Goal: Task Accomplishment & Management: Complete application form

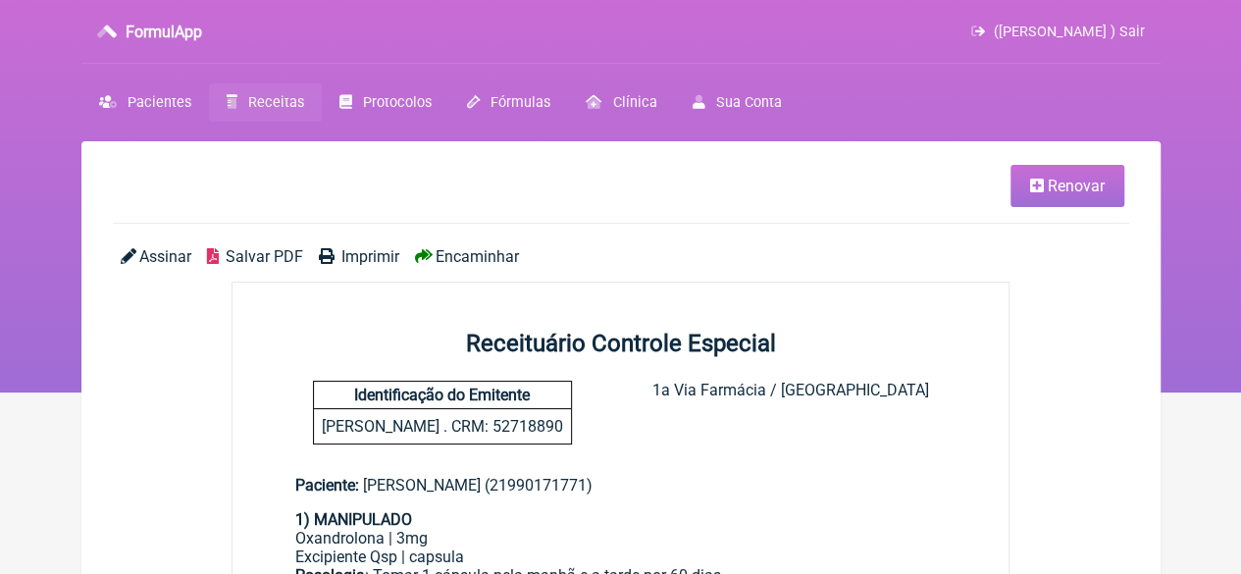
click at [289, 100] on span "Receitas" at bounding box center [276, 102] width 56 height 17
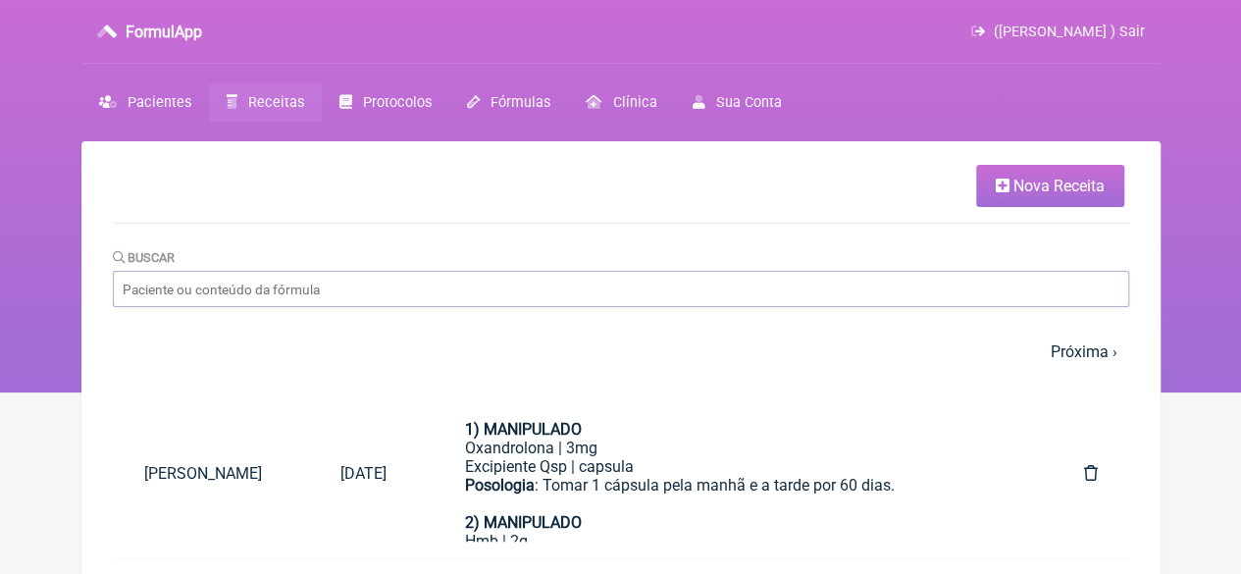
click at [982, 184] on link "Nova Receita" at bounding box center [1050, 186] width 148 height 42
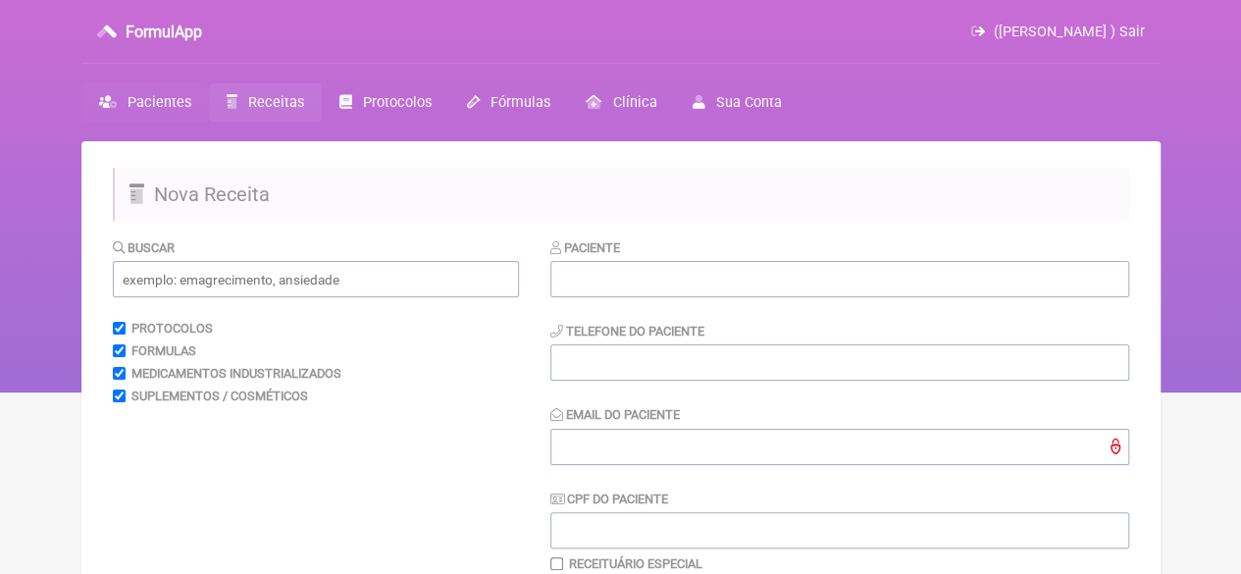
click at [138, 102] on span "Pacientes" at bounding box center [160, 102] width 64 height 17
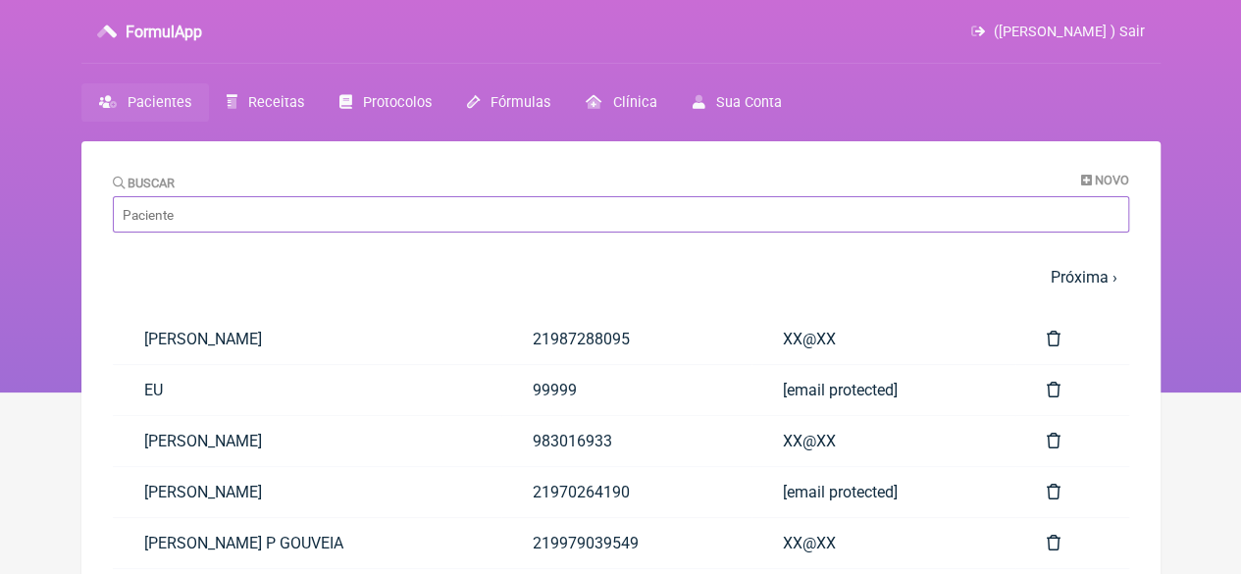
click at [192, 214] on input "Buscar" at bounding box center [621, 214] width 1016 height 36
paste input "[PERSON_NAME] DA [PERSON_NAME]"
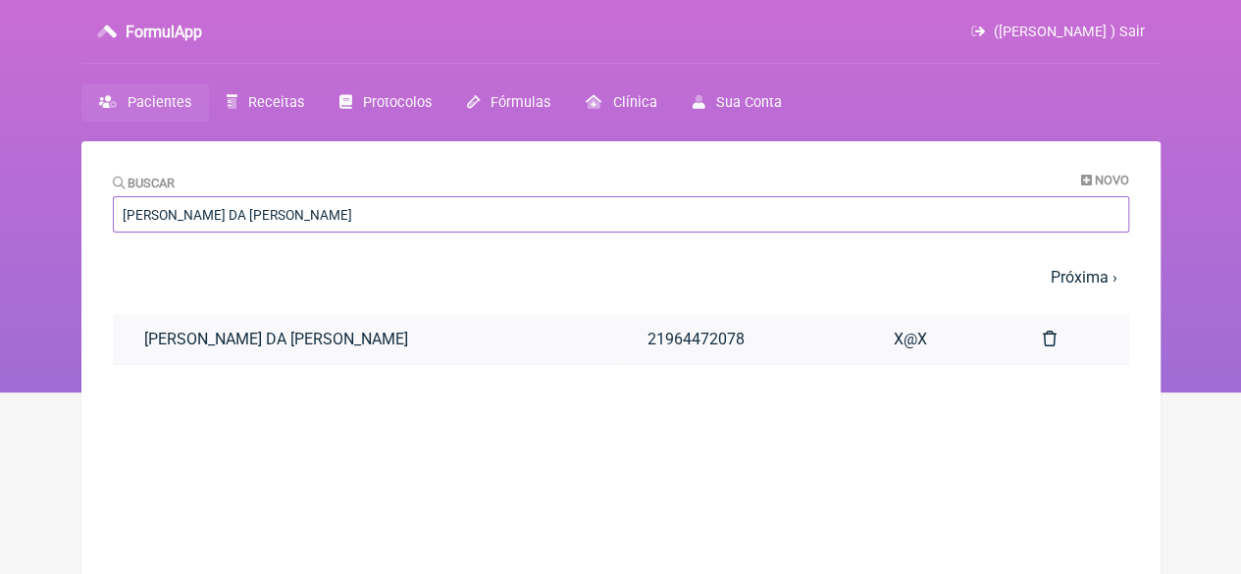
type input "[PERSON_NAME] DA [PERSON_NAME]"
click at [335, 337] on link "[PERSON_NAME] DA [PERSON_NAME]" at bounding box center [364, 339] width 503 height 50
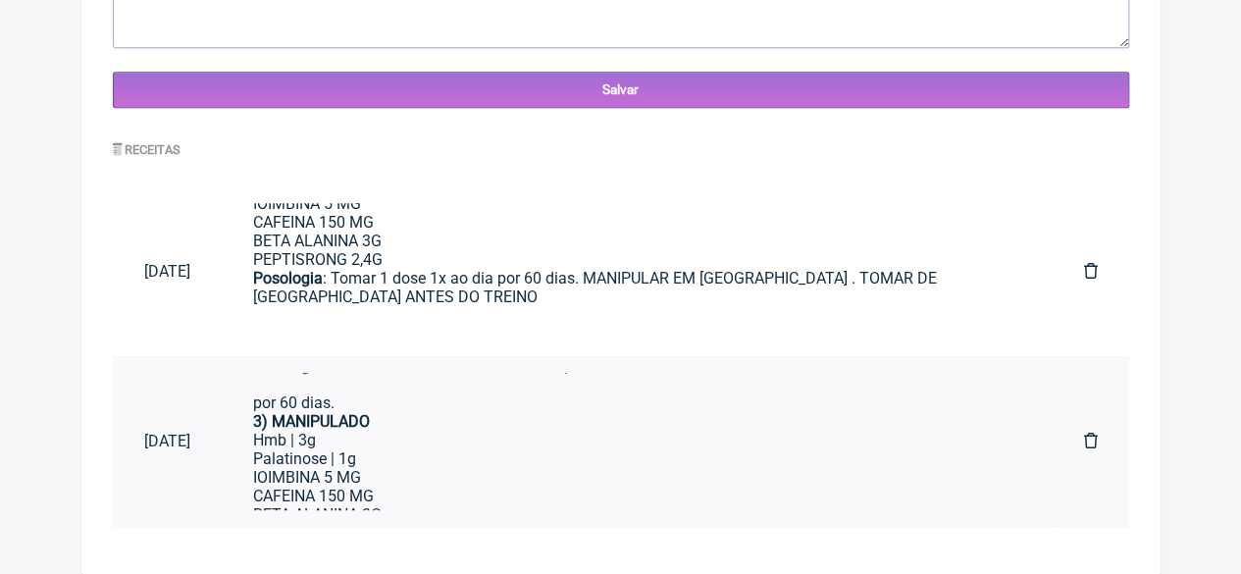
scroll to position [182, 0]
click at [420, 467] on div "Palatinose | 1g" at bounding box center [637, 457] width 768 height 19
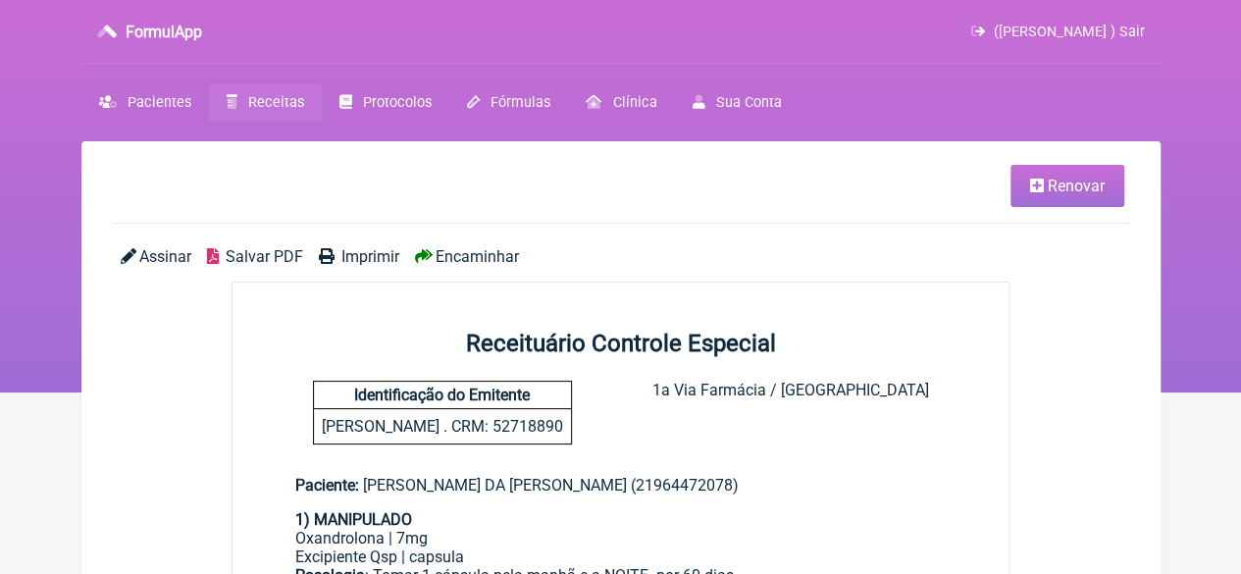
click at [1048, 189] on span "Renovar" at bounding box center [1076, 186] width 57 height 19
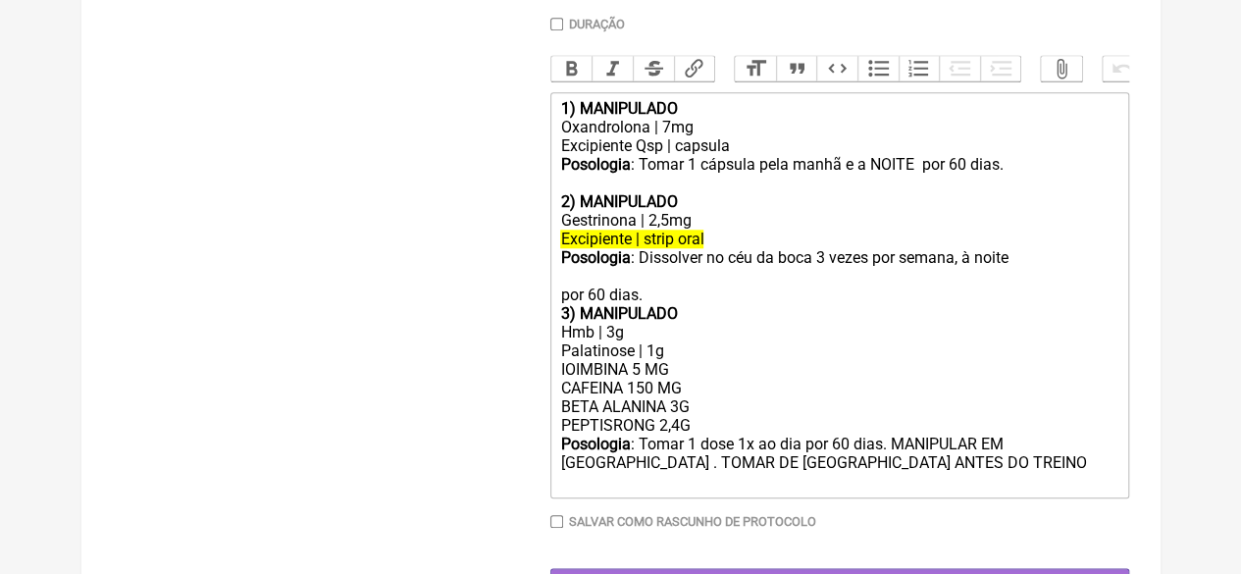
scroll to position [883, 0]
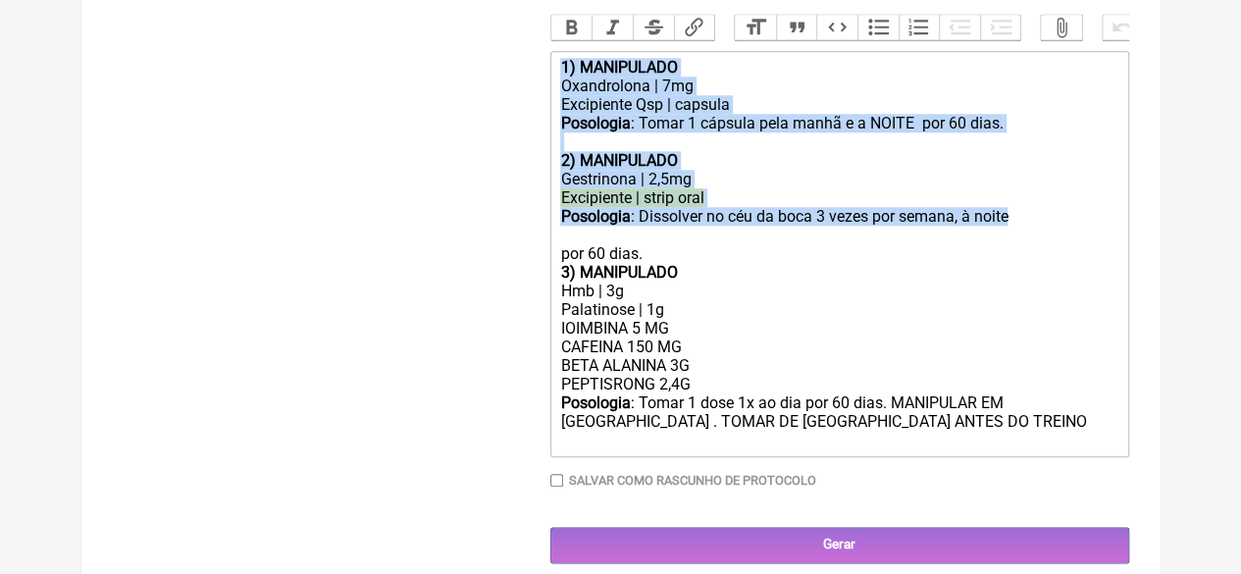
drag, startPoint x: 1029, startPoint y: 234, endPoint x: 541, endPoint y: 78, distance: 511.9
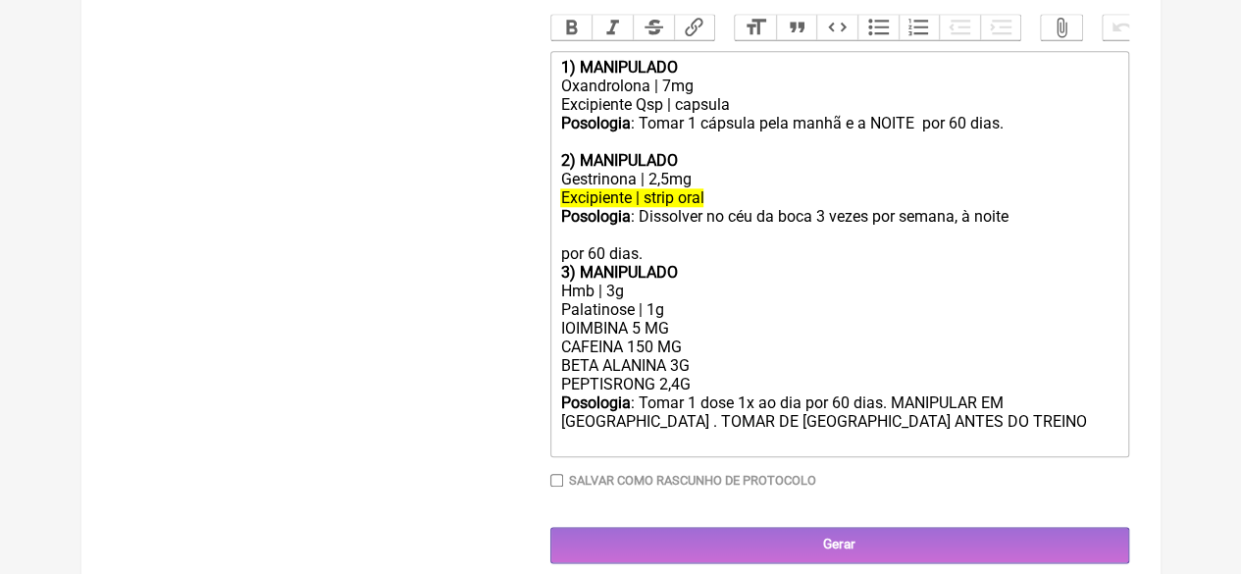
scroll to position [777, 0]
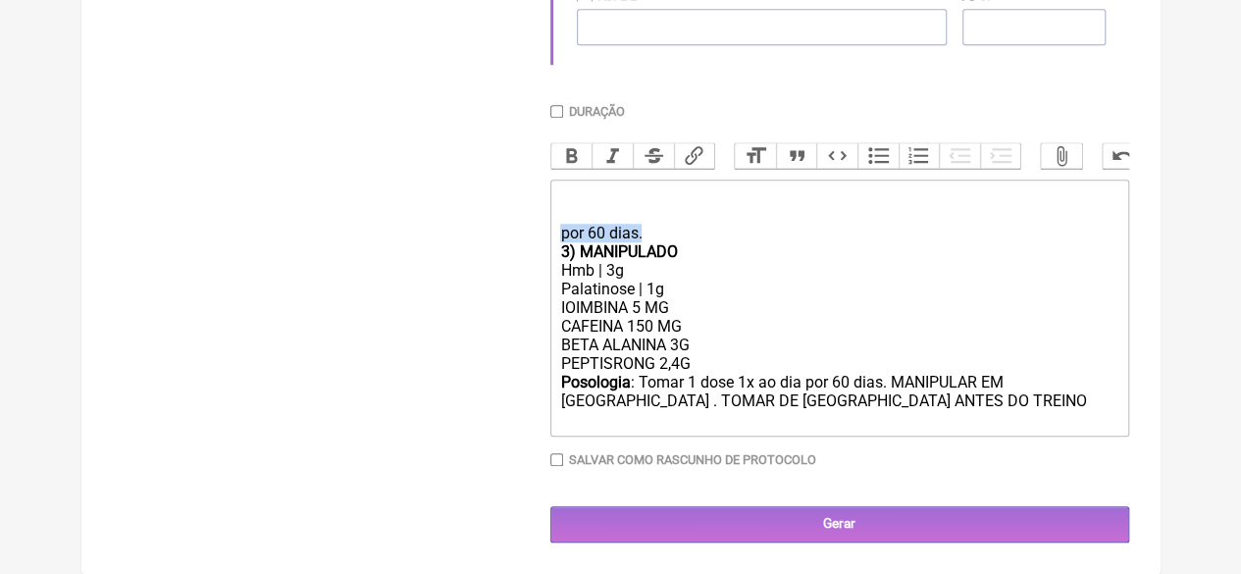
drag, startPoint x: 655, startPoint y: 224, endPoint x: 534, endPoint y: 228, distance: 121.7
click at [534, 228] on form "Buscar Protocolos Formulas Medicamentos Industrializados Suplementos / Cosmétic…" at bounding box center [621, 12] width 1016 height 1059
drag, startPoint x: 569, startPoint y: 243, endPoint x: 549, endPoint y: 248, distance: 20.2
click at [550, 248] on trix-editor "3) MANIPULADO Hmb | 3g Palatinose | 1g IOIMBINA 5 MG CAFEINA 150 MG BETA ALANIN…" at bounding box center [839, 308] width 579 height 257
drag, startPoint x: 693, startPoint y: 367, endPoint x: 526, endPoint y: 370, distance: 167.8
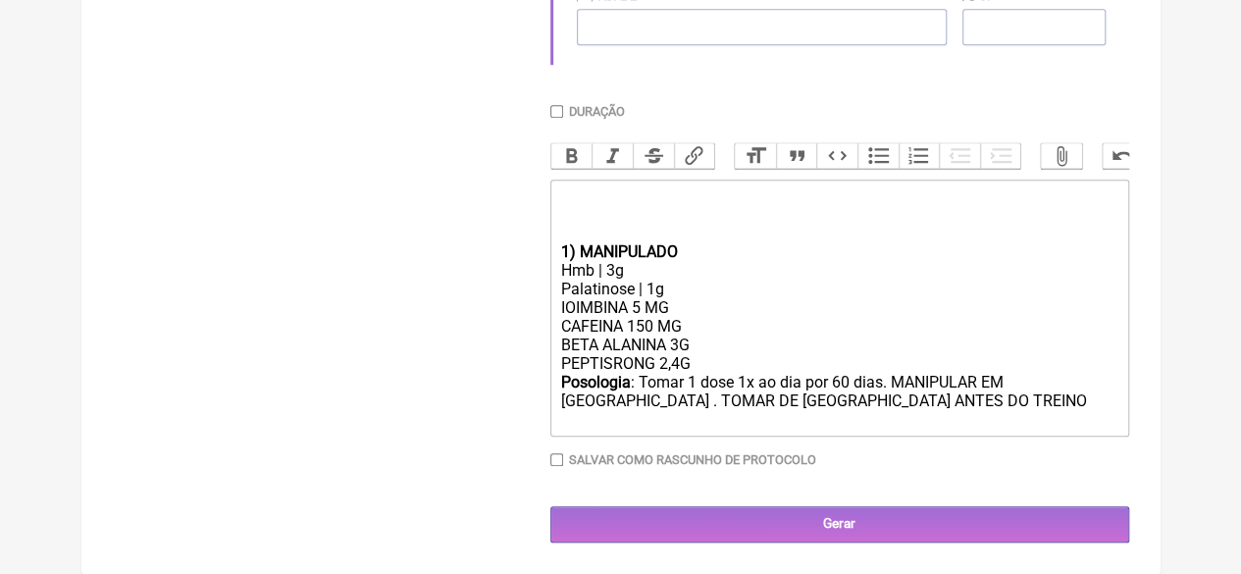
click at [526, 370] on form "Buscar Protocolos Formulas Medicamentos Industrializados Suplementos / Cosmétic…" at bounding box center [621, 12] width 1016 height 1059
drag, startPoint x: 1055, startPoint y: 377, endPoint x: 1071, endPoint y: 397, distance: 25.9
click at [1056, 378] on div "Posologia : Tomar 1 dose 1x ao dia por 60 dias. MANIPULAR EM SACHE . TOMAR DE M…" at bounding box center [838, 401] width 557 height 56
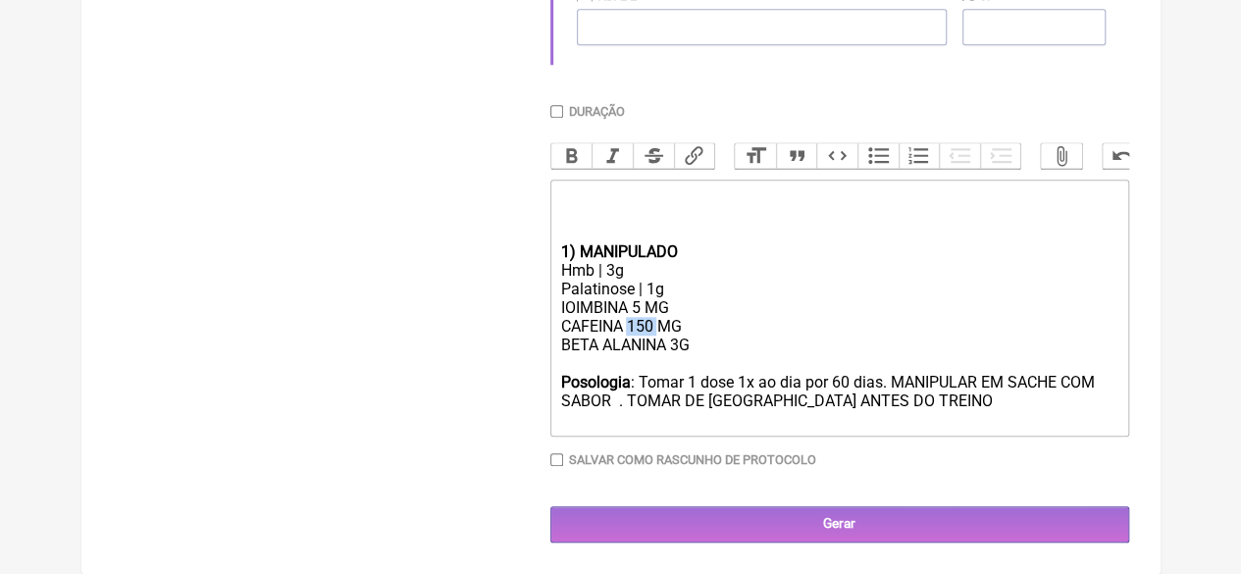
drag, startPoint x: 656, startPoint y: 319, endPoint x: 628, endPoint y: 330, distance: 30.4
click at [630, 326] on div "IOIMBINA 5 MG CAFEINA 150 MG BETA ALANINA 3G" at bounding box center [838, 335] width 557 height 75
type trix-editor "<div>&nbsp;<br><br><br><strong>1) MANIPULADO</strong></div><div>Hmb | 3g</div><…"
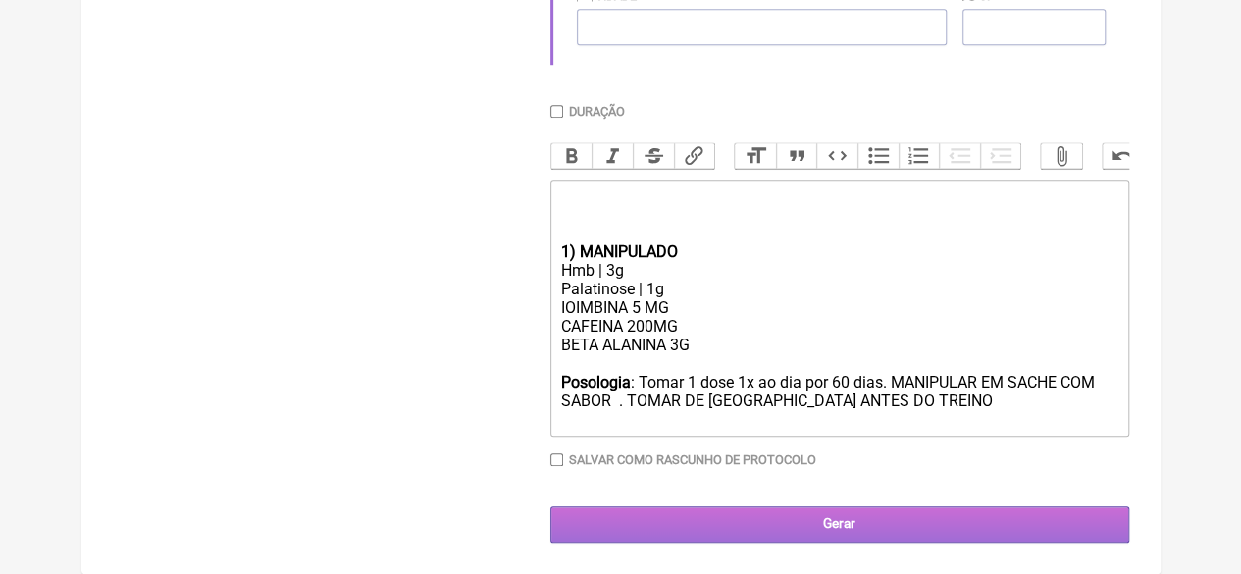
click at [820, 523] on input "Gerar" at bounding box center [839, 524] width 579 height 36
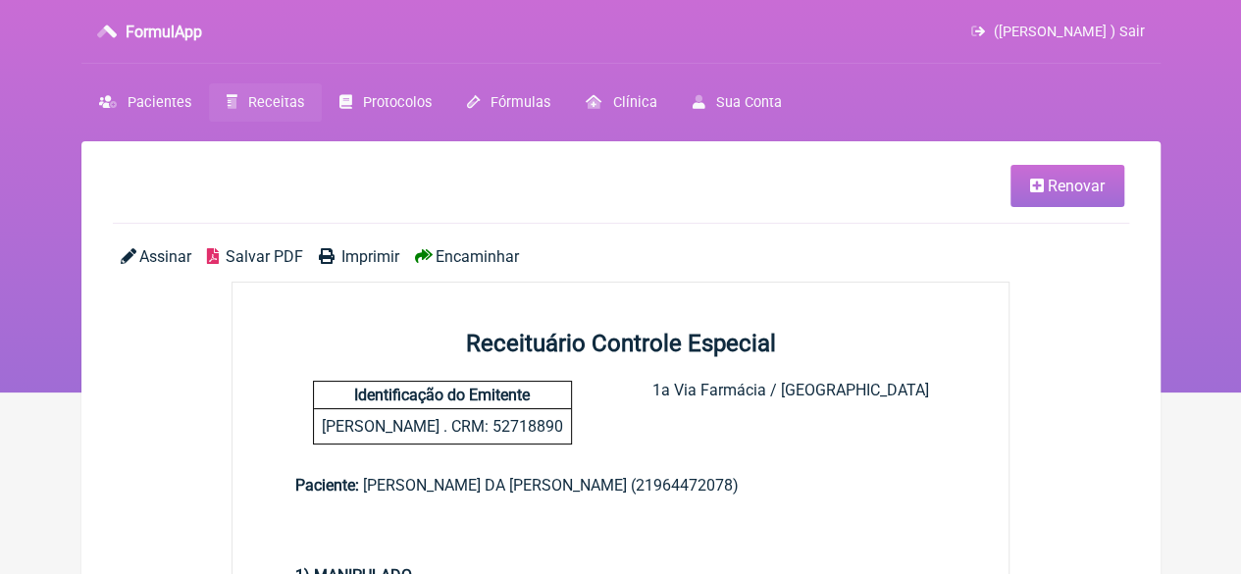
click at [375, 260] on span "Imprimir" at bounding box center [370, 256] width 58 height 19
click at [239, 101] on link "Receitas" at bounding box center [265, 102] width 113 height 38
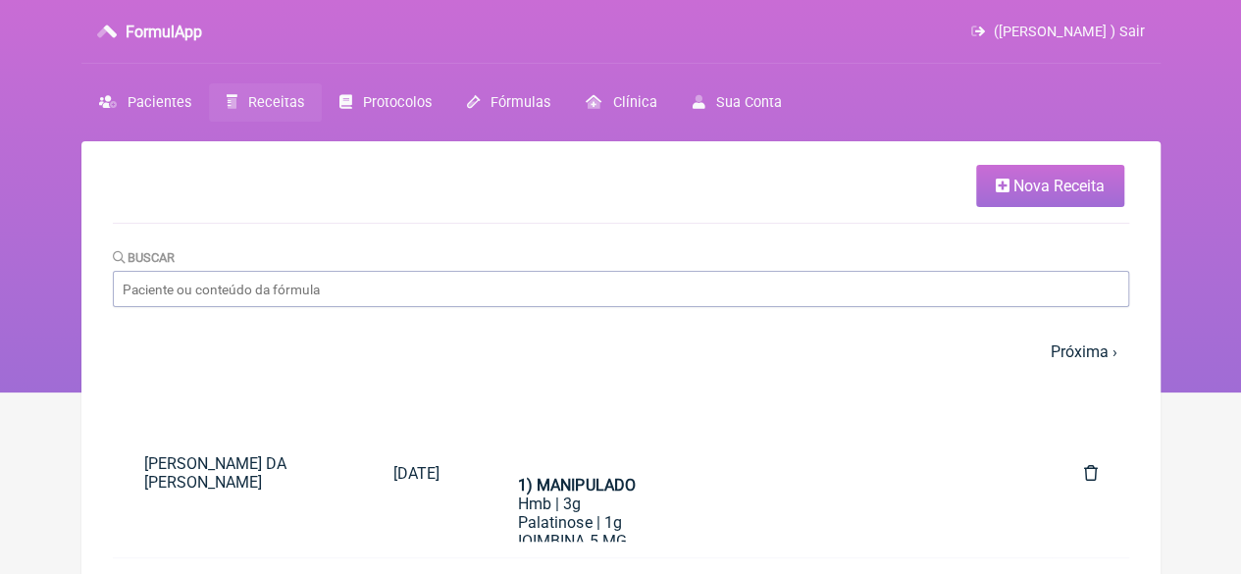
click at [1048, 184] on span "Nova Receita" at bounding box center [1058, 186] width 91 height 19
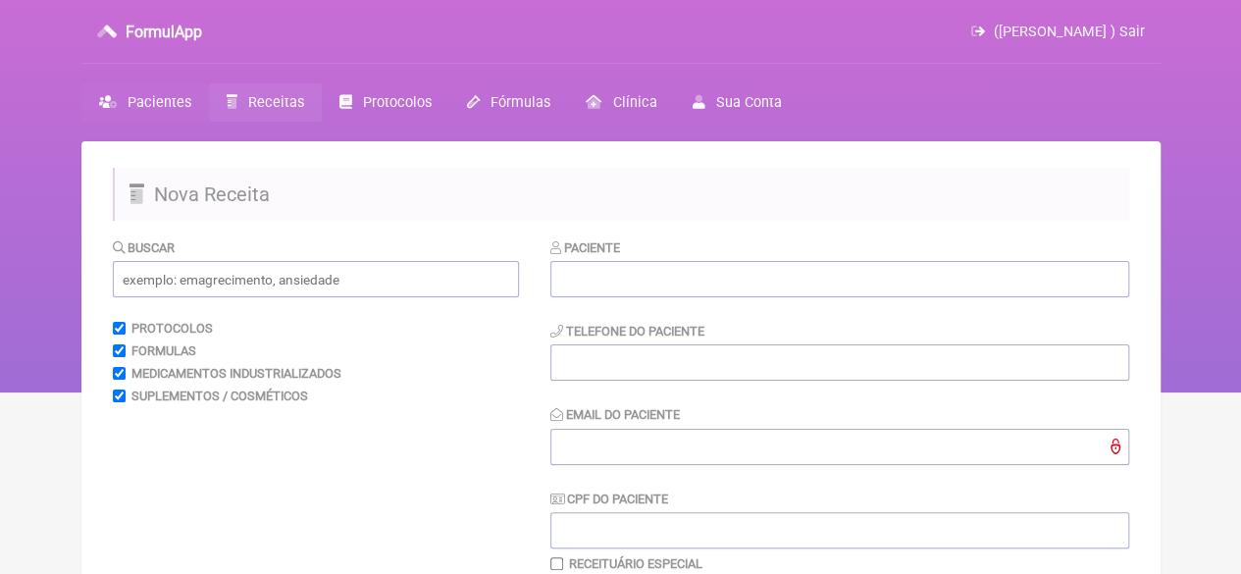
click at [156, 103] on span "Pacientes" at bounding box center [160, 102] width 64 height 17
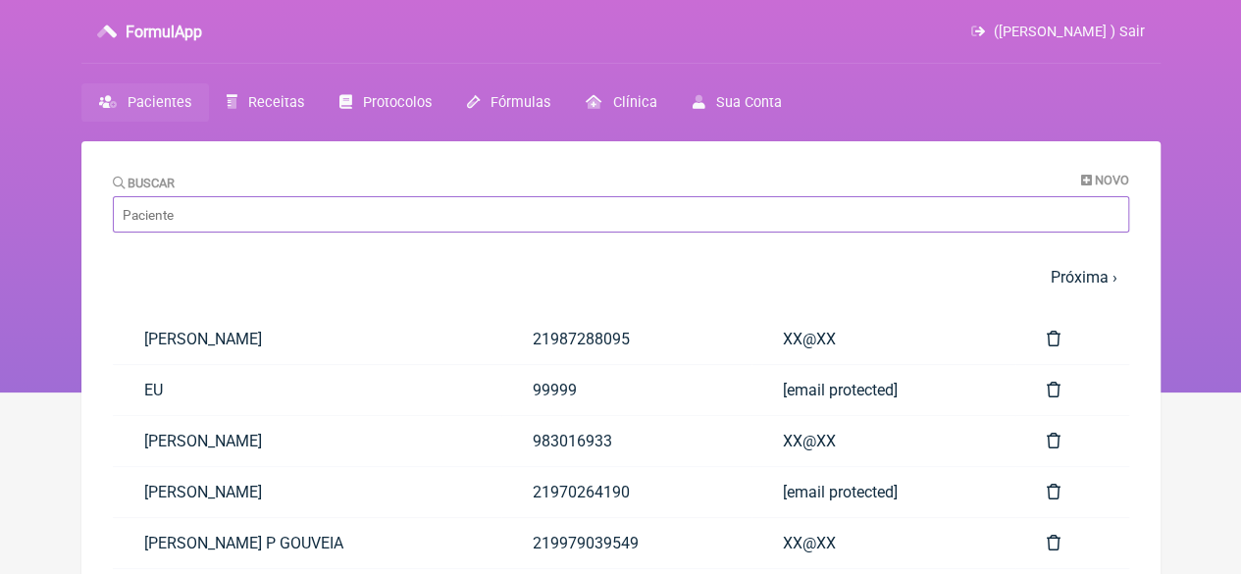
click at [216, 212] on input "Buscar" at bounding box center [621, 214] width 1016 height 36
paste input "[PERSON_NAME]"
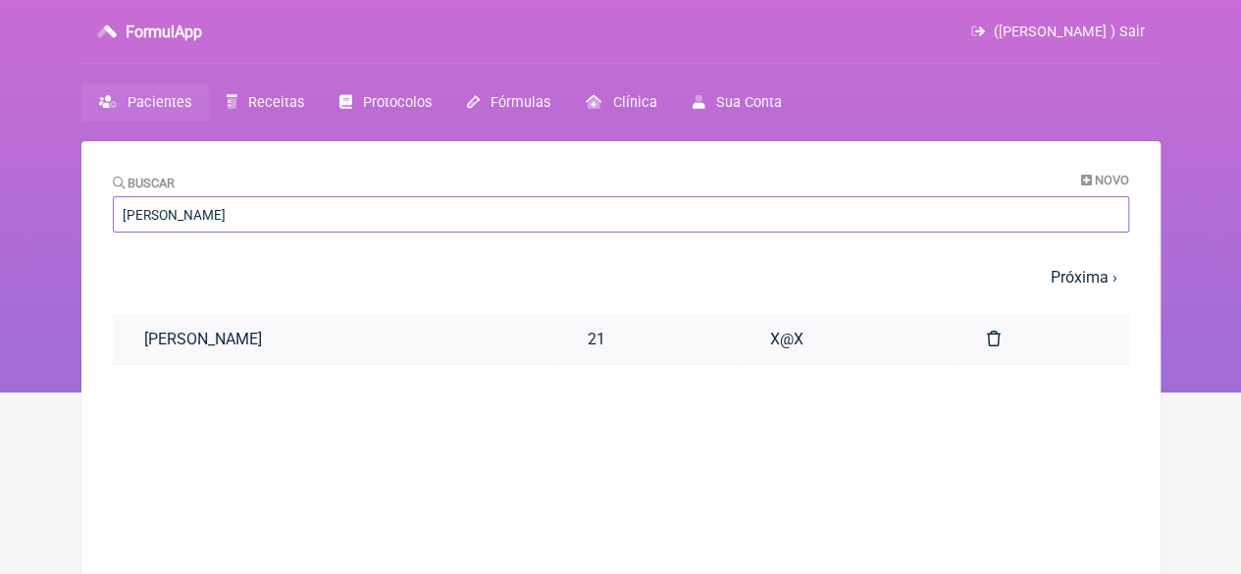
type input "[PERSON_NAME]"
click at [295, 352] on link "[PERSON_NAME]" at bounding box center [334, 339] width 443 height 50
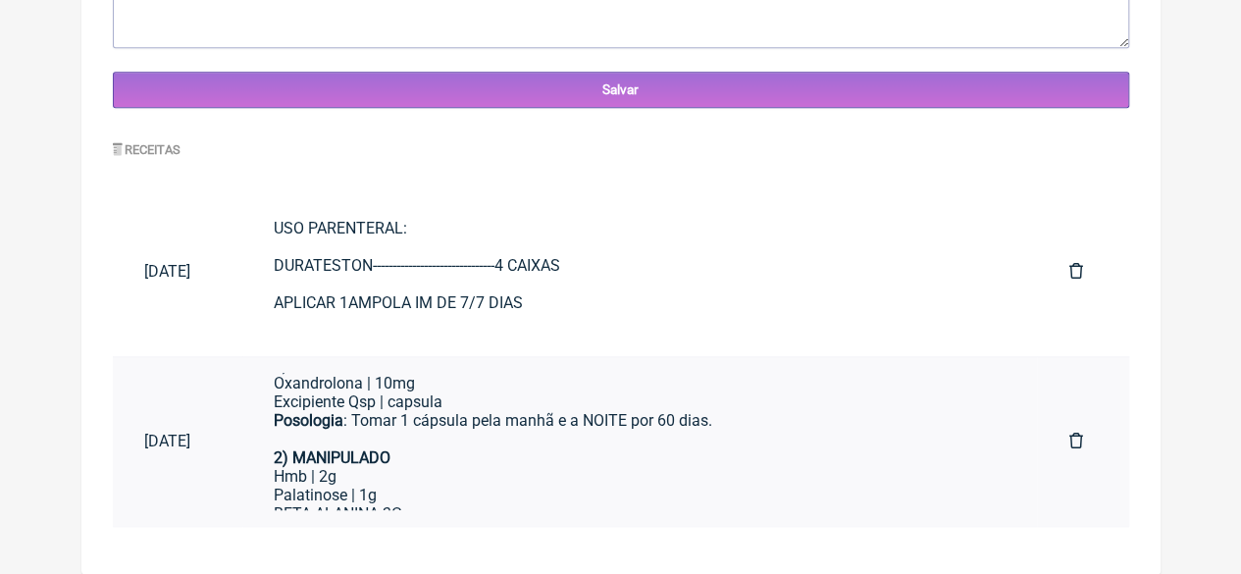
scroll to position [98, 0]
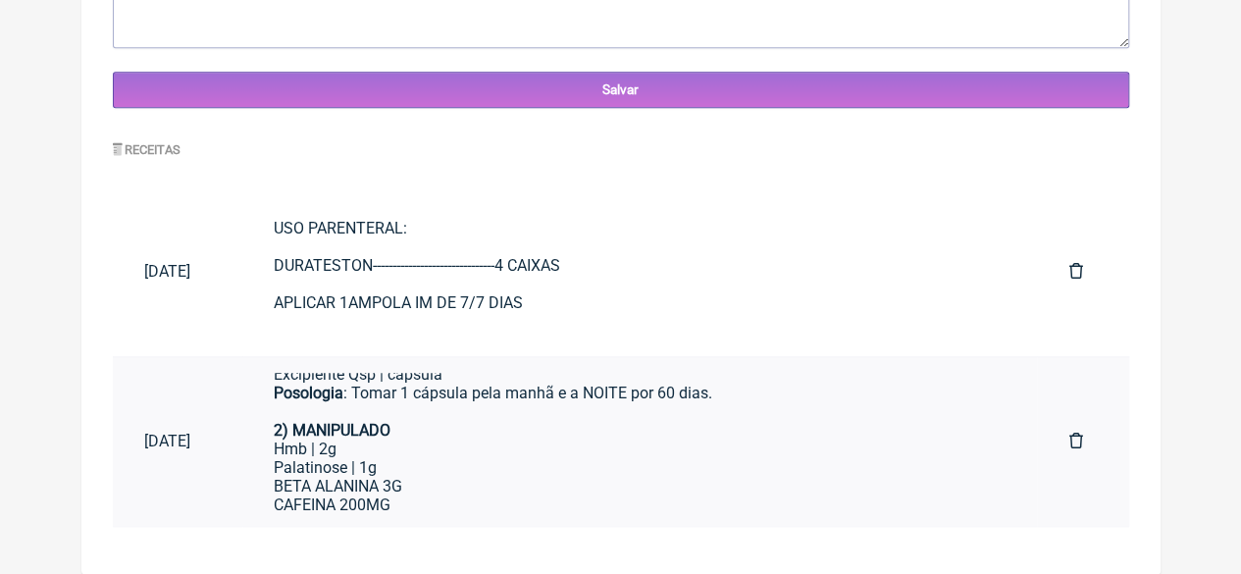
click at [820, 454] on div "Hmb | 2g" at bounding box center [640, 448] width 732 height 19
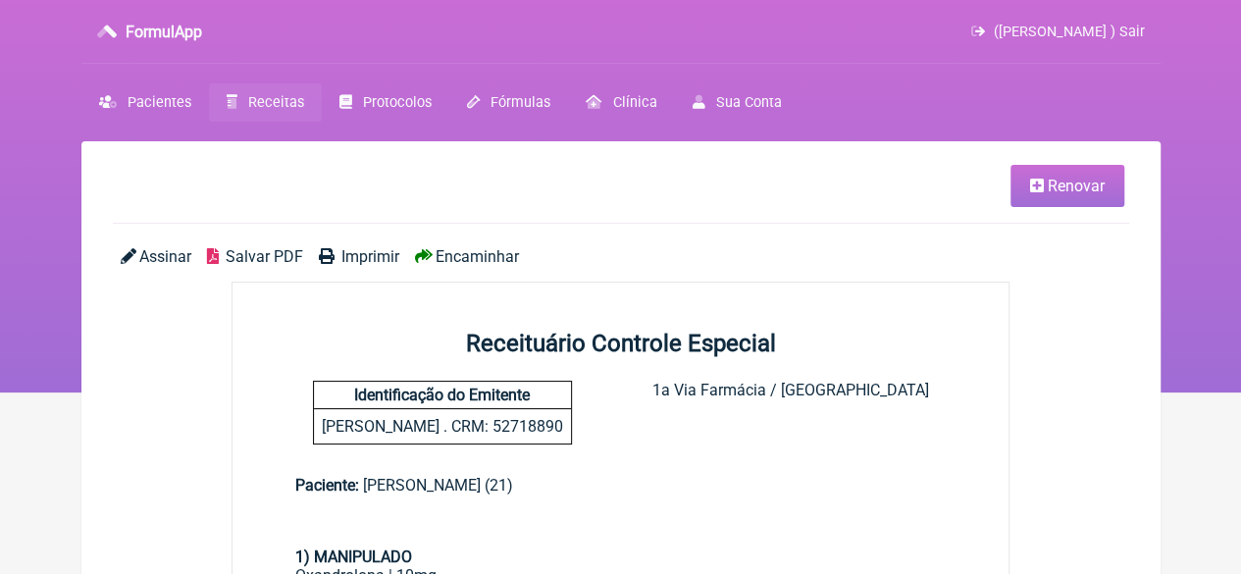
click at [1050, 189] on span "Renovar" at bounding box center [1076, 186] width 57 height 19
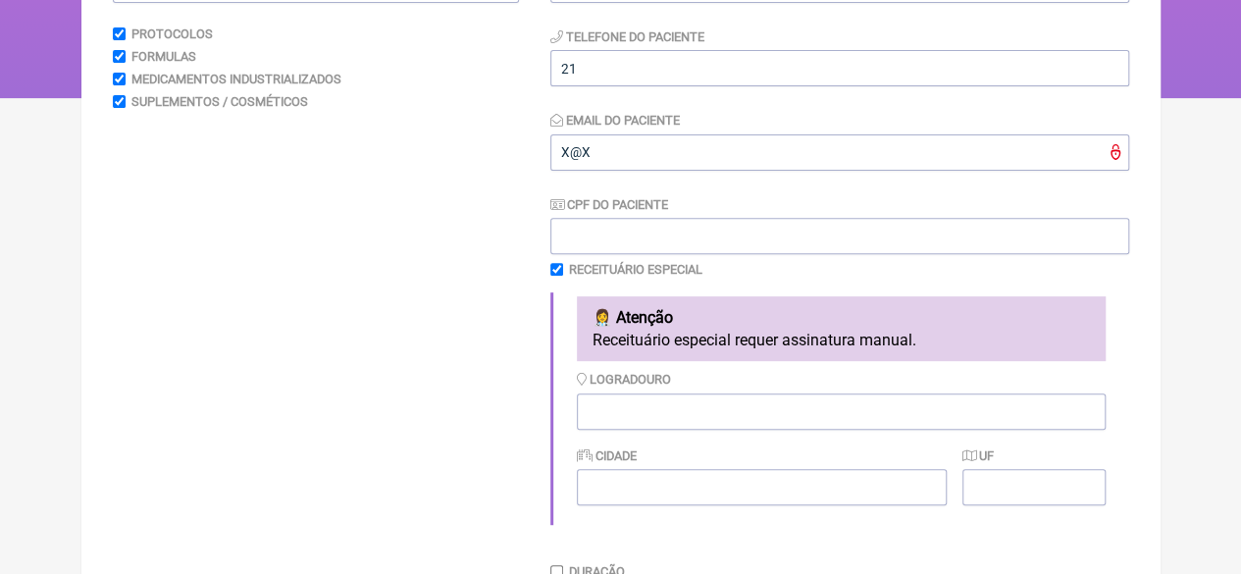
scroll to position [687, 0]
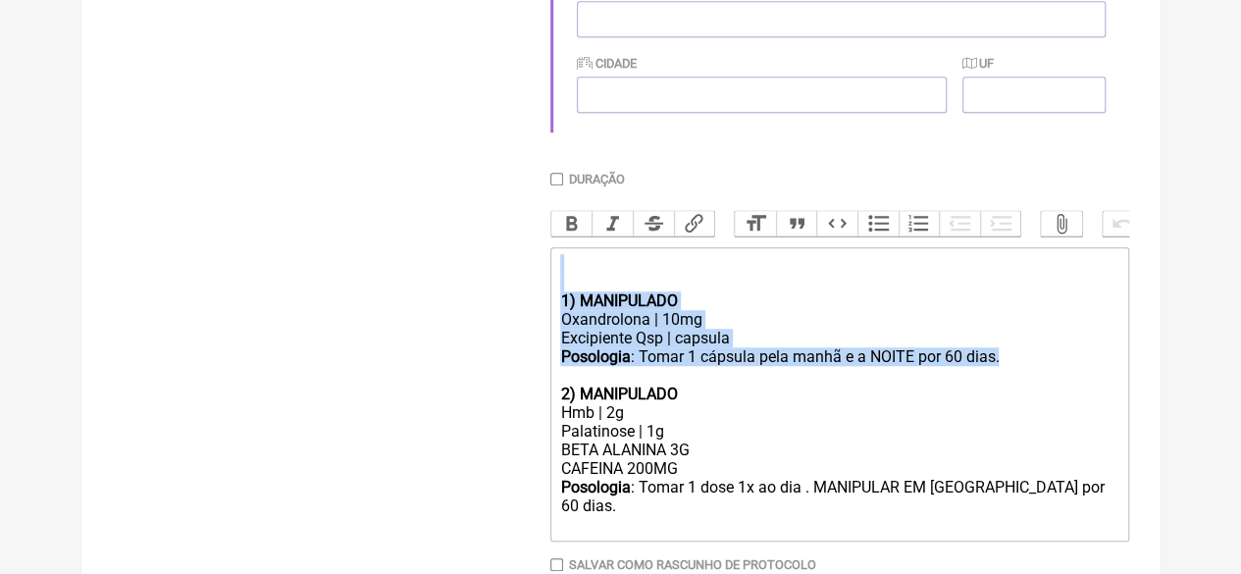
drag, startPoint x: 1004, startPoint y: 379, endPoint x: 549, endPoint y: 306, distance: 460.9
click at [550, 306] on trix-editor "1) MANIPULADO Oxandrolona | 10mg Excipiente Qsp | capsula Posologia : Tomar 1 c…" at bounding box center [839, 394] width 579 height 294
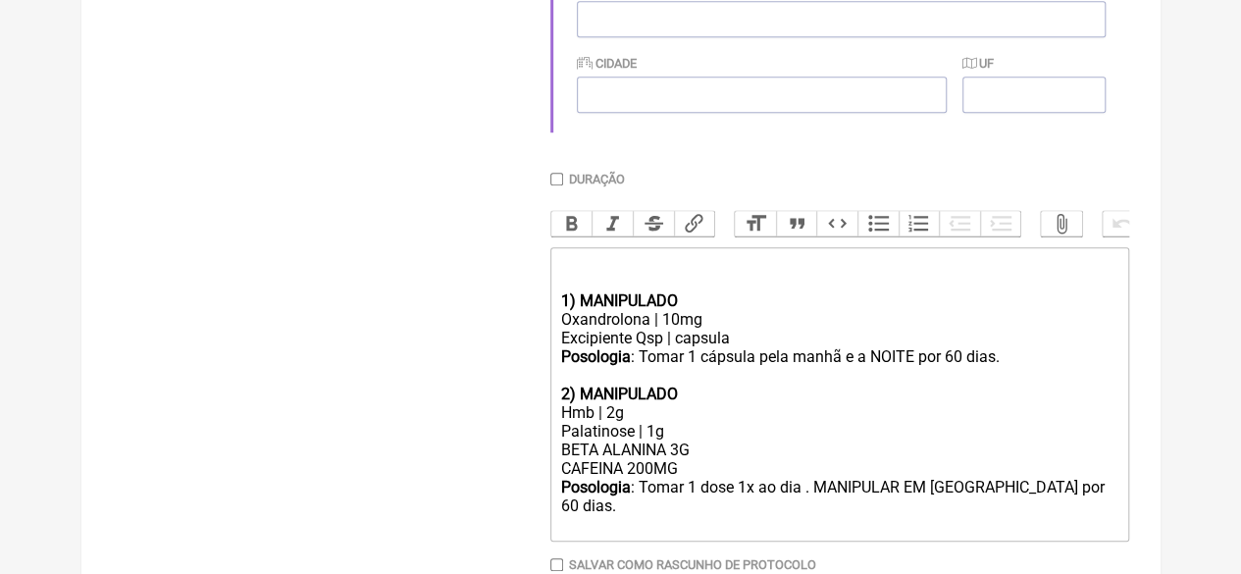
type trix-editor "<div><br><br><br></div><div><strong>2) MANIPULADO</strong></div><div>Hmb | 2g</…"
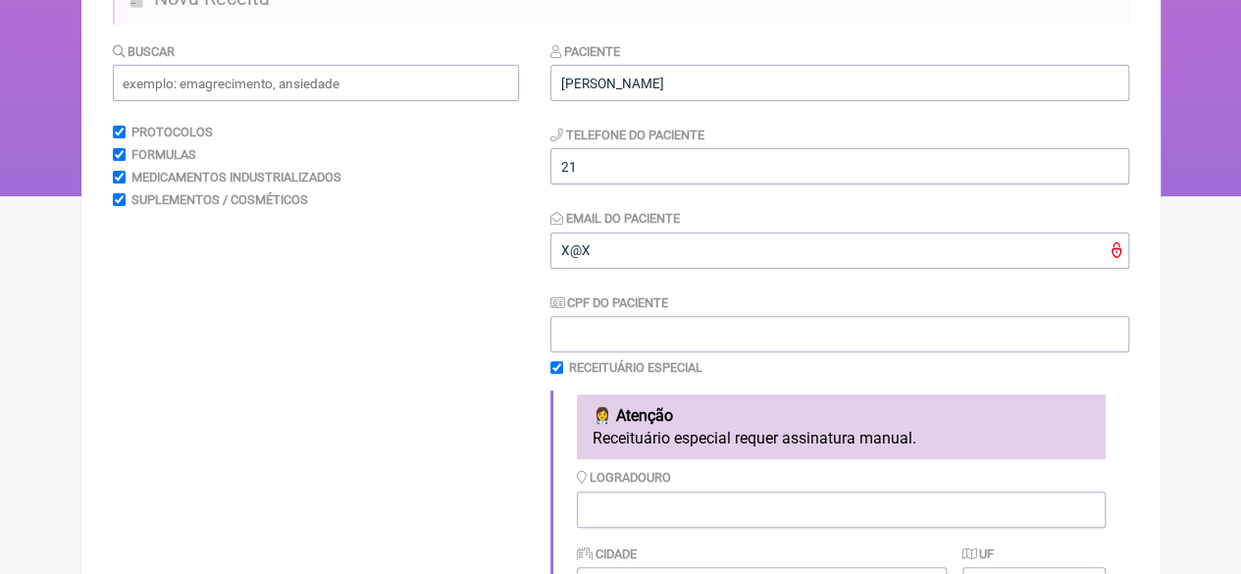
scroll to position [0, 0]
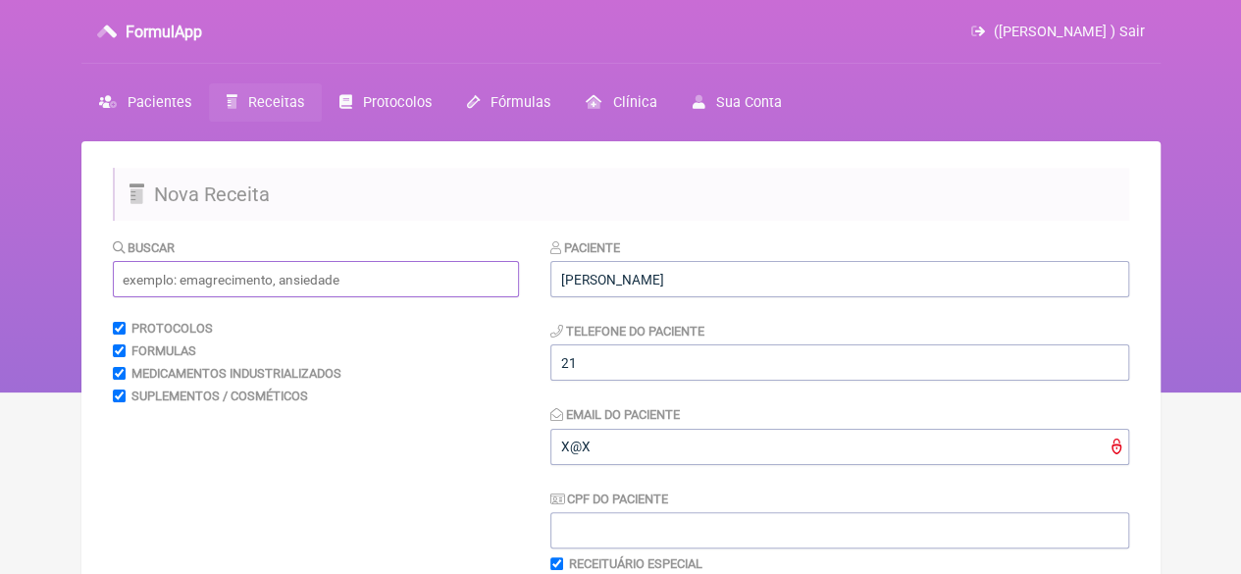
click at [179, 274] on input "text" at bounding box center [316, 279] width 406 height 36
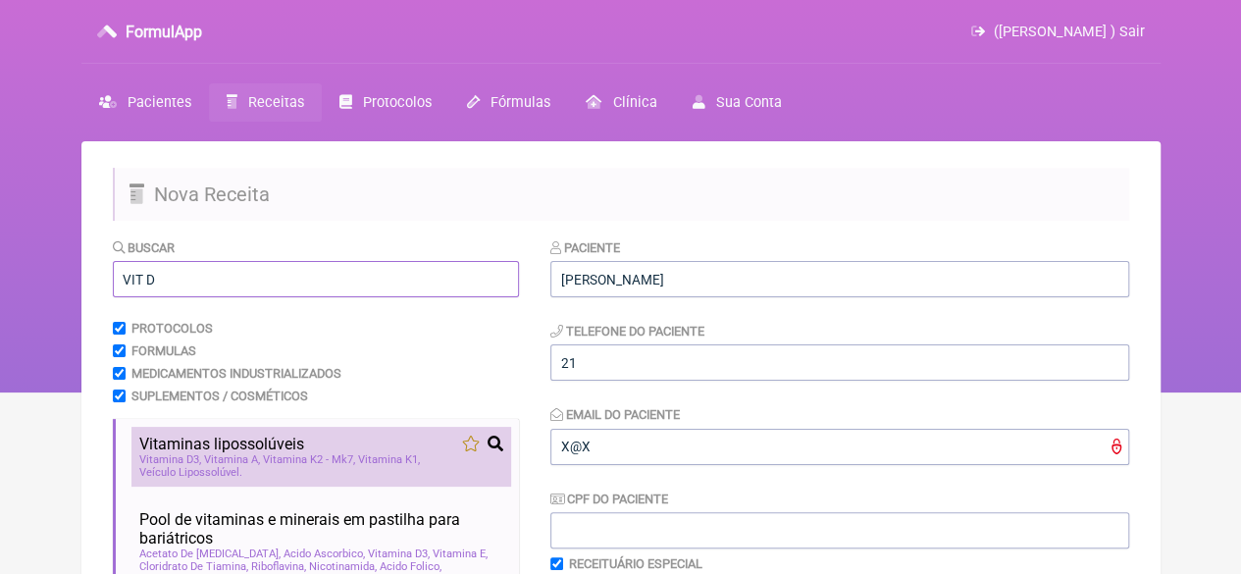
type input "VIT D"
click at [227, 453] on span "Vitaminas lipossolúveis" at bounding box center [221, 444] width 165 height 19
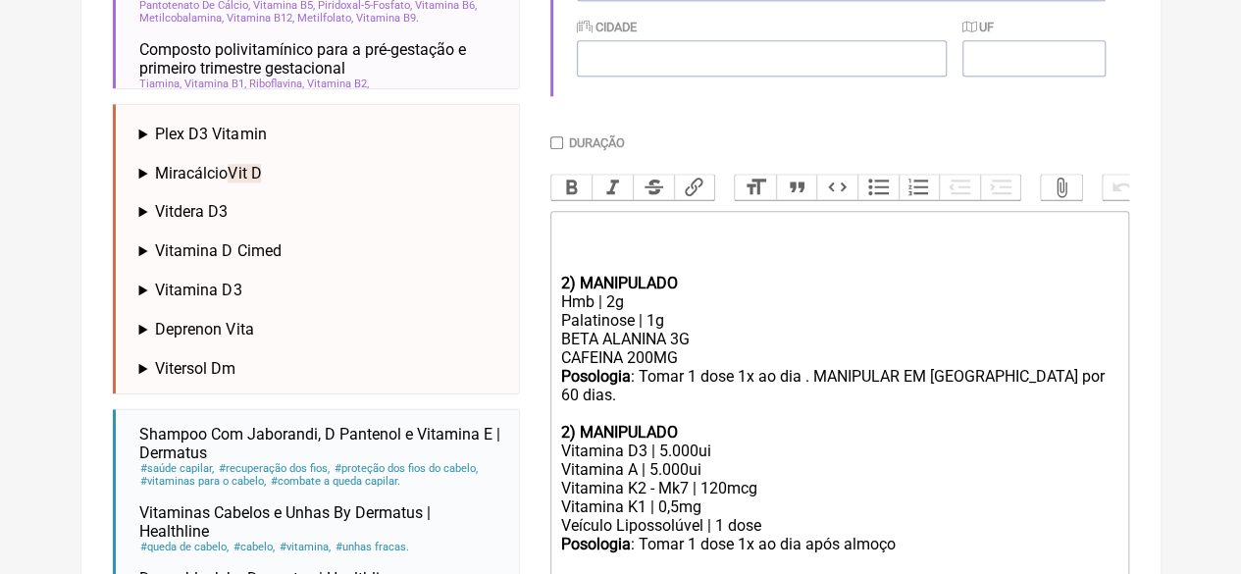
scroll to position [732, 0]
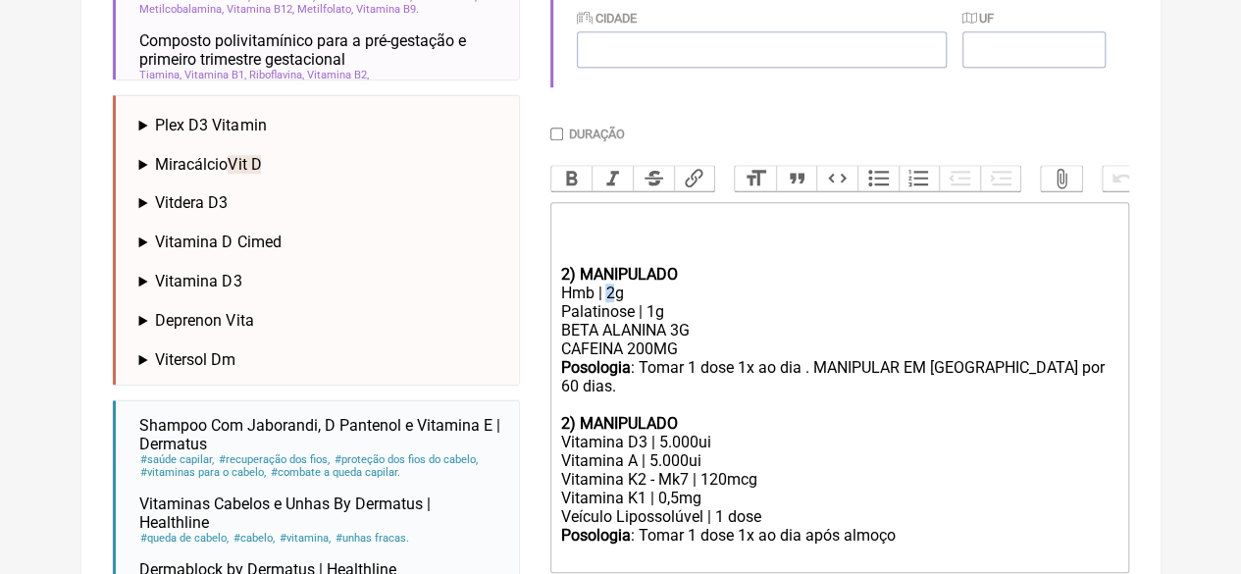
click at [612, 302] on div "Hmb | 2g" at bounding box center [838, 292] width 557 height 19
drag, startPoint x: 567, startPoint y: 291, endPoint x: 537, endPoint y: 294, distance: 30.6
click at [537, 293] on form "Buscar VIT D Protocolos Formulas Medicamentos Industrializados Suplementos / Co…" at bounding box center [621, 92] width 1016 height 1173
click at [983, 384] on div "Posologia : Tomar 1 dose 1x ao dia . MANIPULAR EM SACHE por 60 dias." at bounding box center [838, 386] width 557 height 56
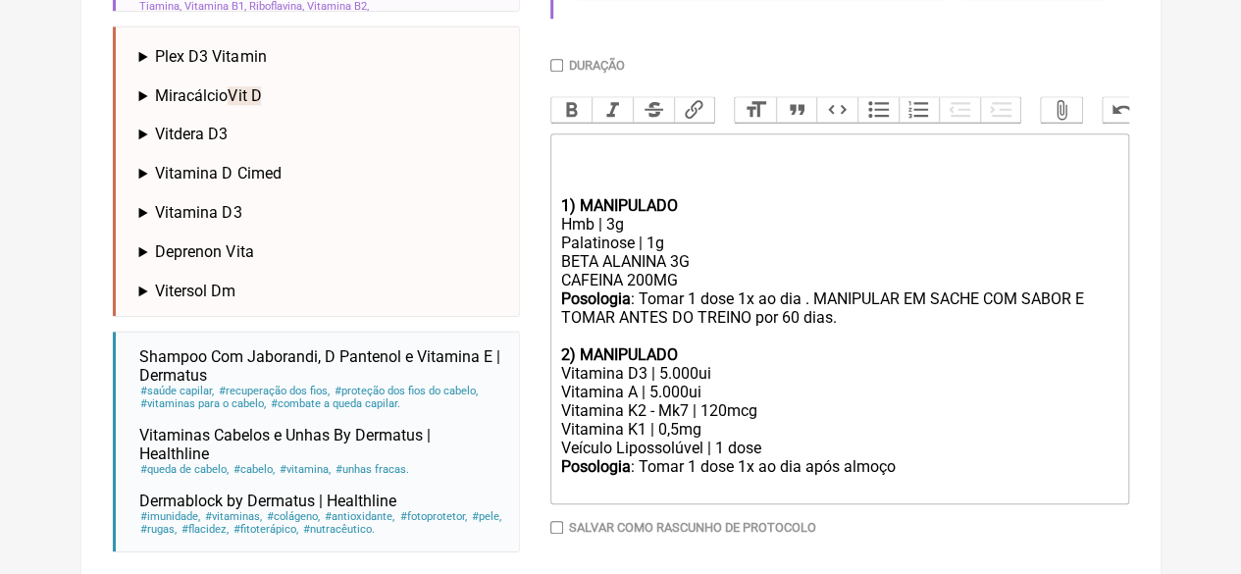
scroll to position [830, 0]
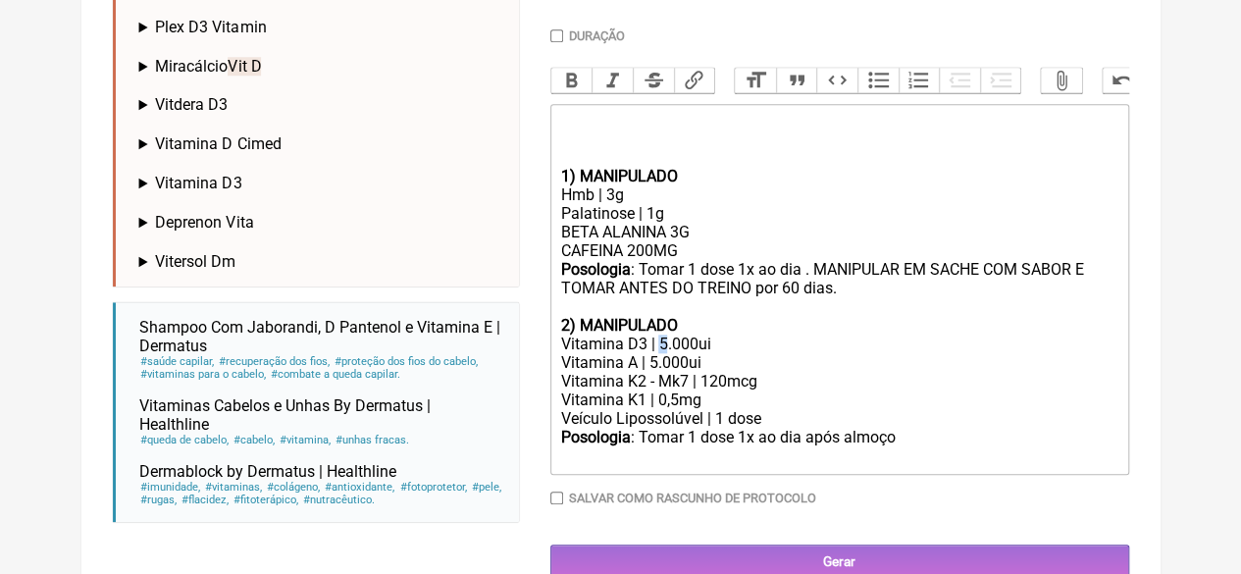
click at [659, 353] on div "Vitamina D3 | 5.000ui" at bounding box center [838, 343] width 557 height 19
click at [651, 372] on div "Vitamina A | 5.000ui" at bounding box center [838, 362] width 557 height 19
type trix-editor "<div><br><br><br></div><div><strong>1) MANIPULADO</strong></div><div>Hmb | 3g</…"
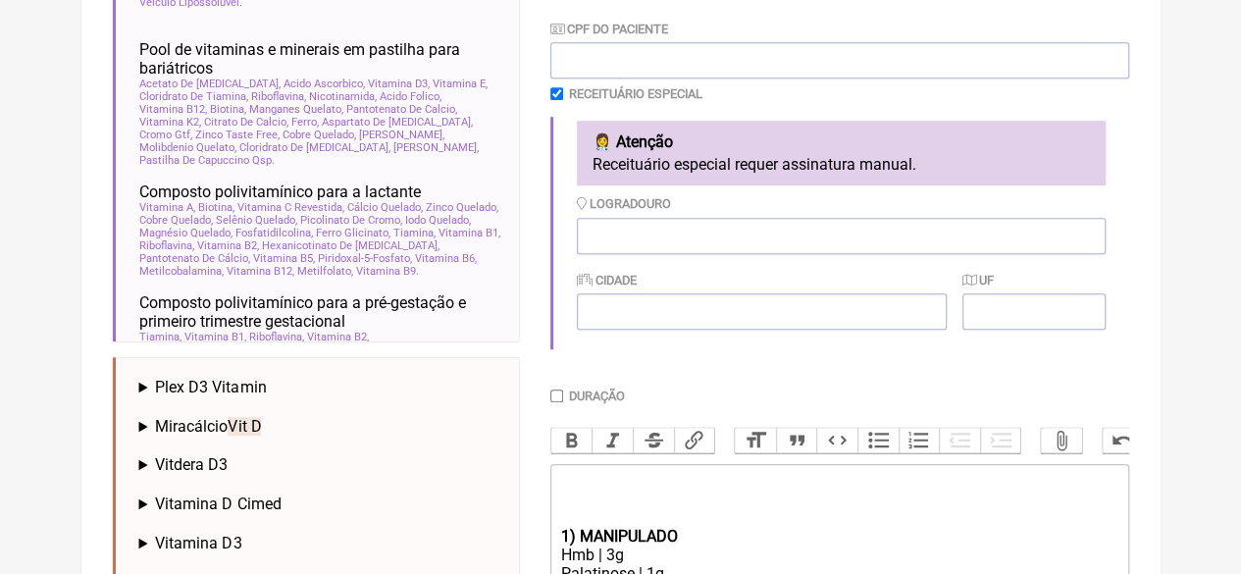
scroll to position [437, 0]
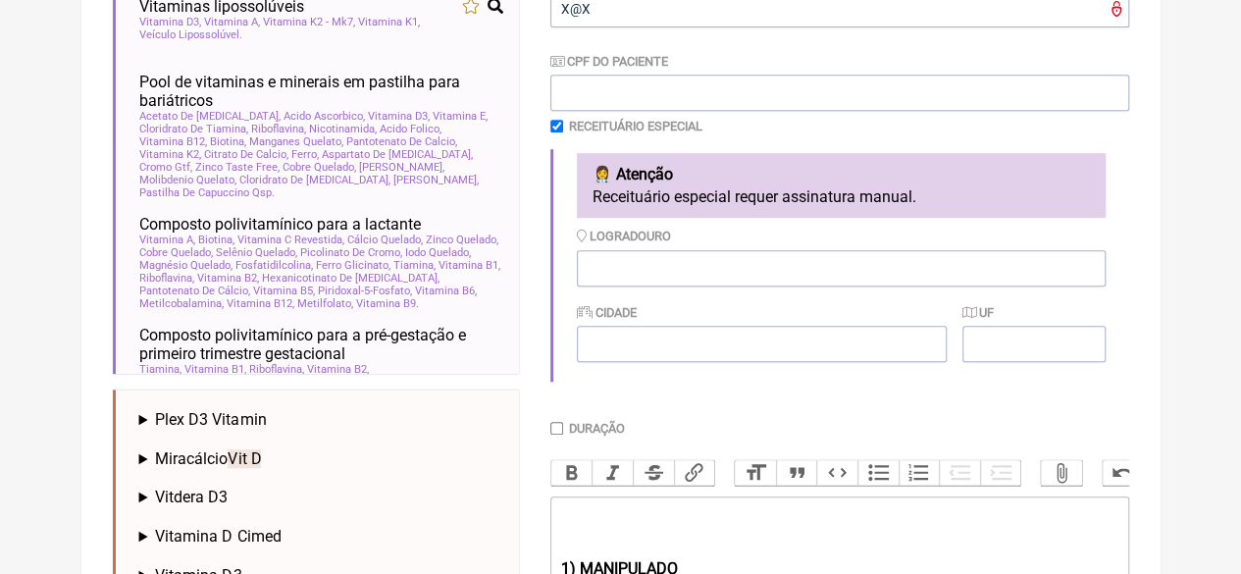
click at [555, 435] on input "Duração" at bounding box center [556, 428] width 13 height 13
checkbox input "true"
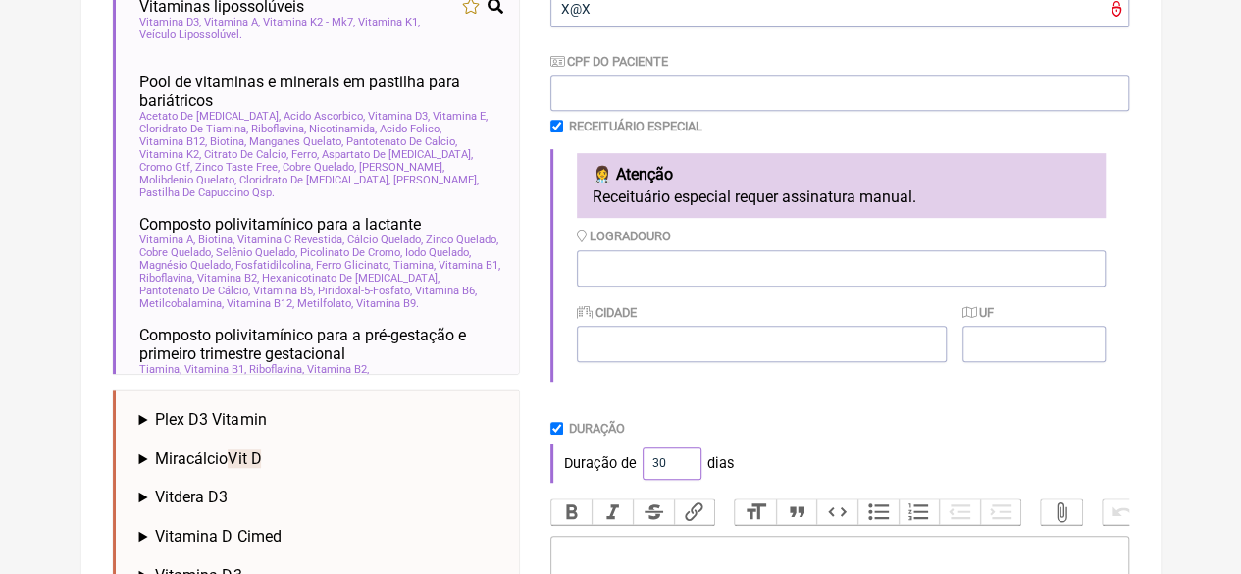
click at [602, 462] on div "Duração de 30 dias" at bounding box center [839, 462] width 579 height 39
type input "60"
click at [822, 464] on div "Duração de 60 dias" at bounding box center [839, 462] width 579 height 39
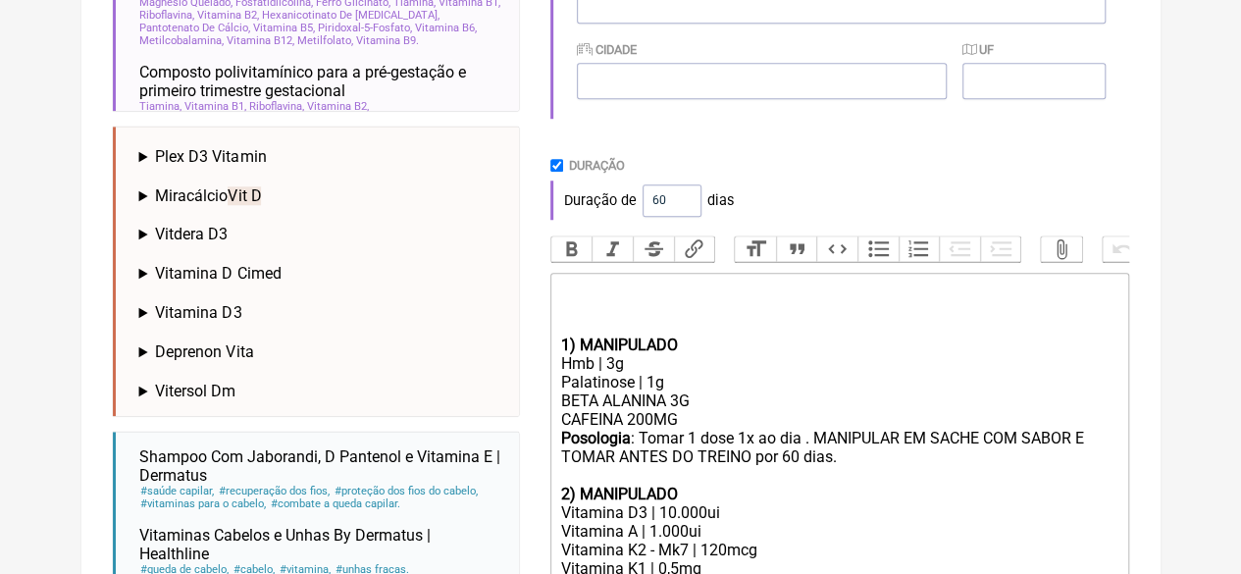
scroll to position [930, 0]
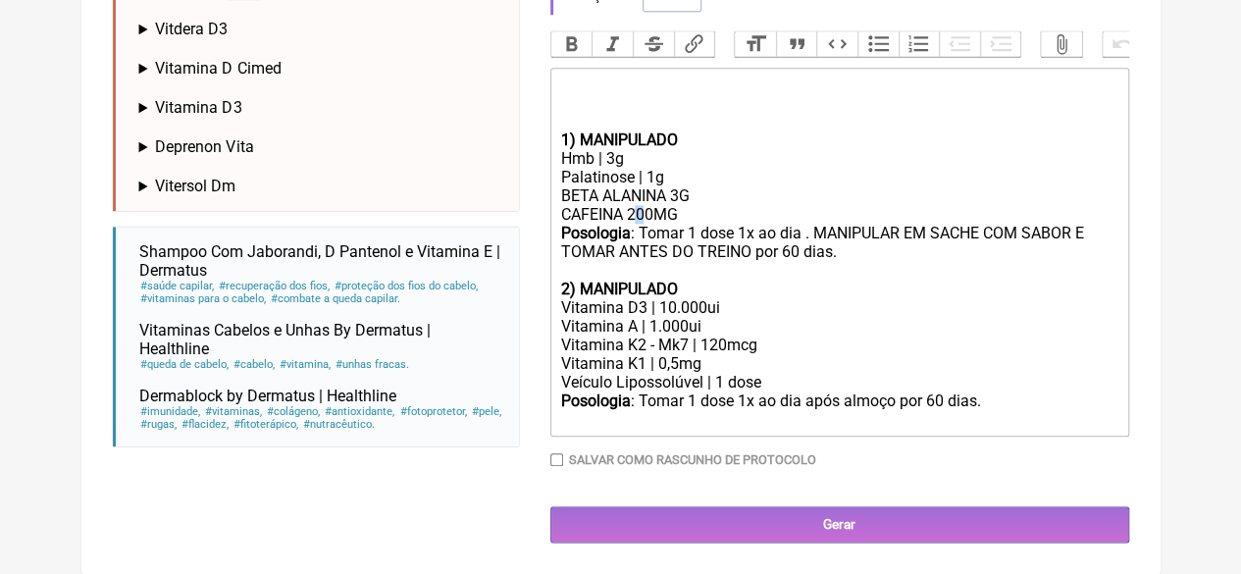
click at [640, 205] on div "BETA ALANINA 3G CAFEINA 200MG" at bounding box center [838, 204] width 557 height 37
type trix-editor "<div><br><br><br></div><div><strong>1) MANIPULADO</strong></div><div>Hmb | 3g</…"
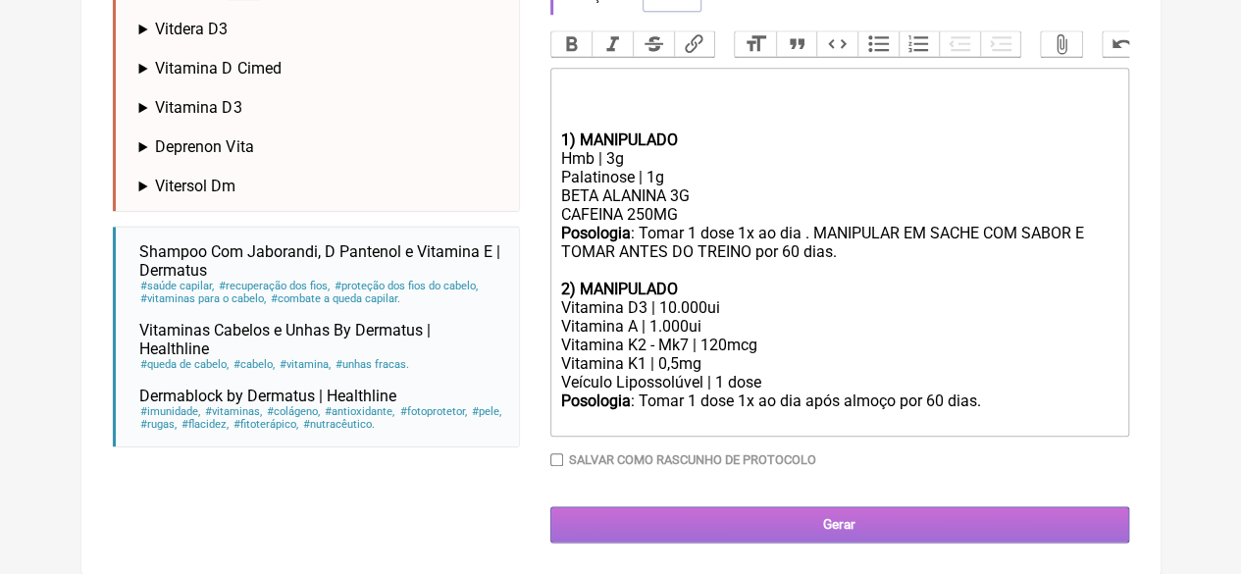
click at [808, 519] on input "Gerar" at bounding box center [839, 524] width 579 height 36
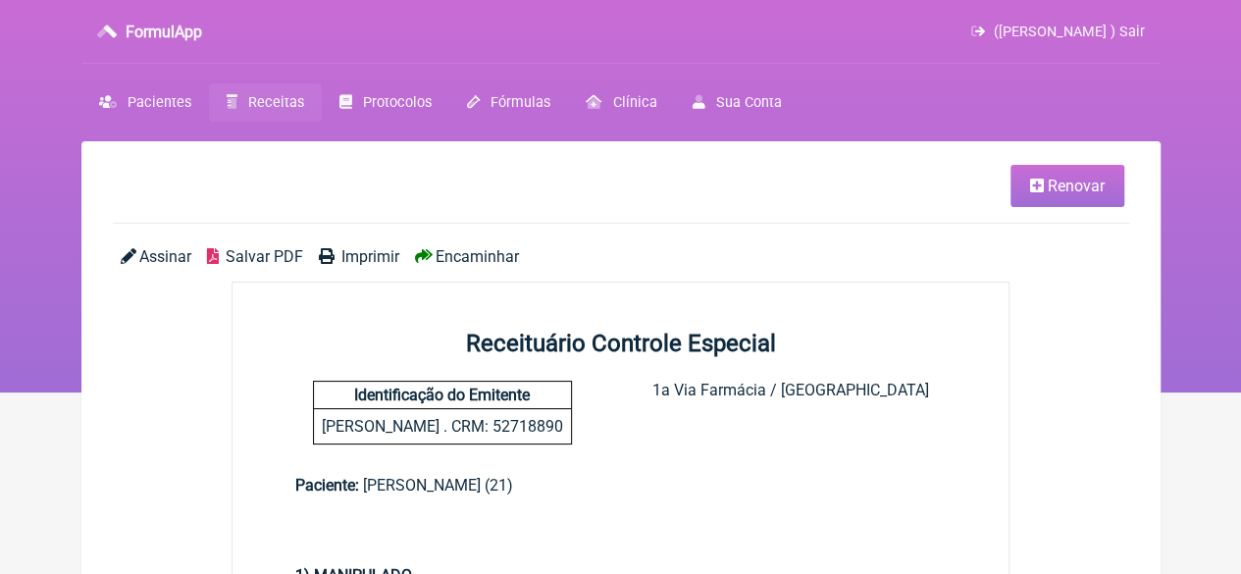
click at [349, 258] on span "Imprimir" at bounding box center [370, 256] width 58 height 19
